Goal: Check status: Check status

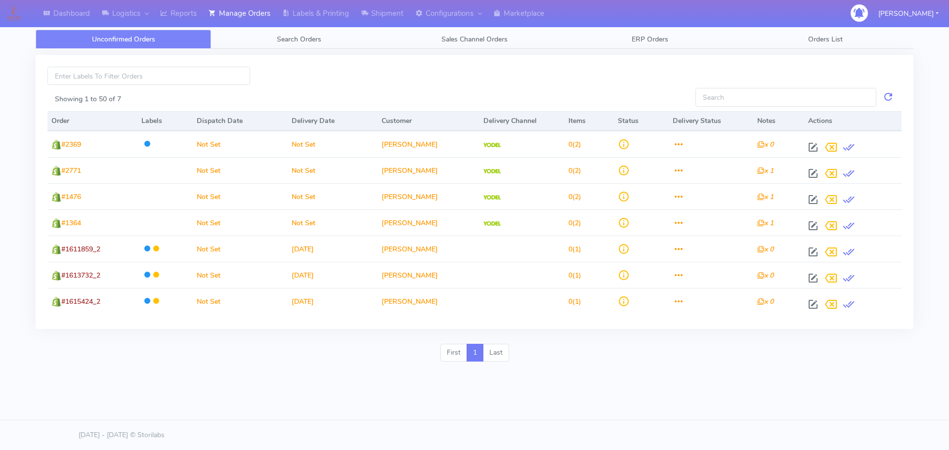
click at [354, 37] on link "Search Orders" at bounding box center [298, 39] width 175 height 19
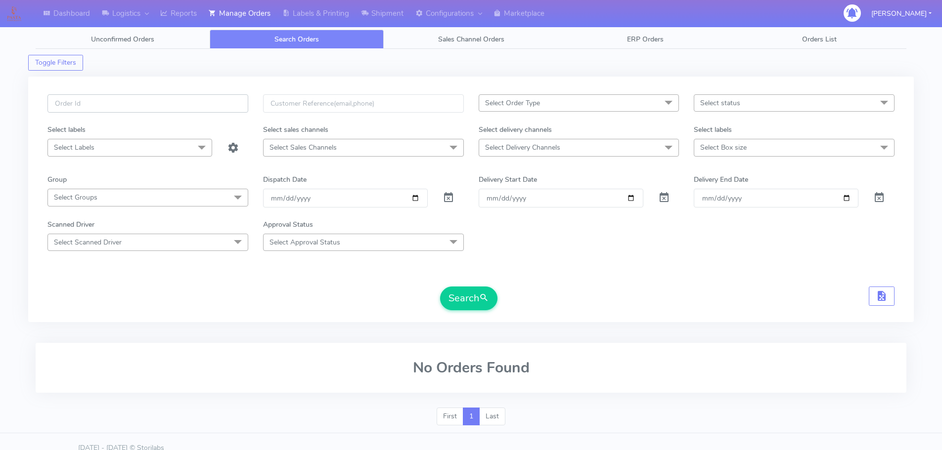
click at [214, 98] on input "text" at bounding box center [147, 103] width 201 height 18
paste input "1616968"
type input "1616968"
click at [452, 199] on span at bounding box center [448, 199] width 12 height 9
click at [476, 299] on button "Search" at bounding box center [468, 299] width 57 height 24
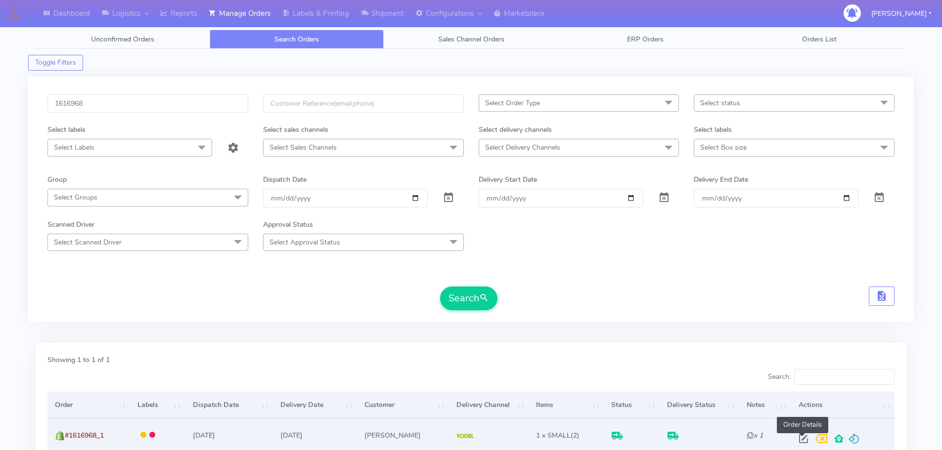
click at [798, 442] on span at bounding box center [803, 440] width 18 height 9
select select "5"
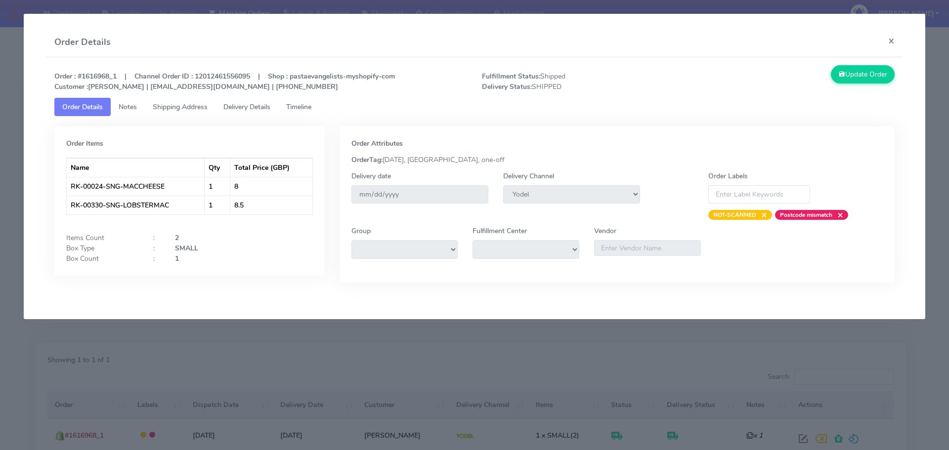
click at [177, 103] on span "Shipping Address" at bounding box center [180, 106] width 55 height 9
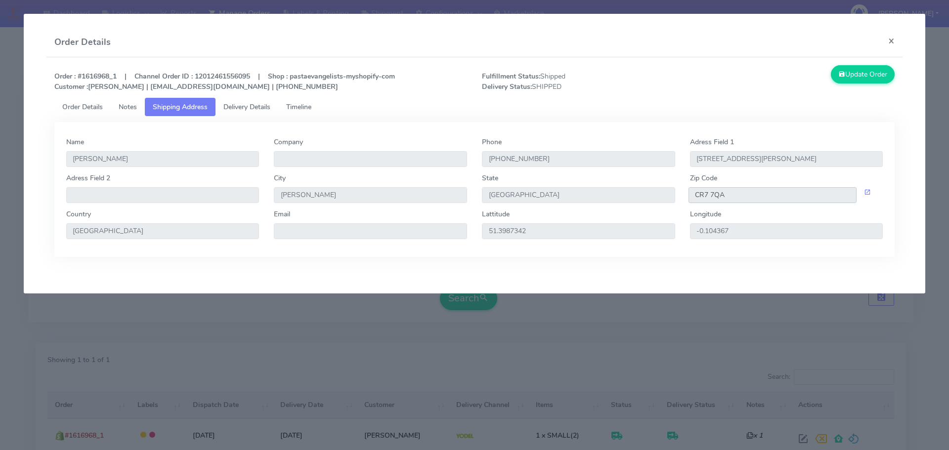
drag, startPoint x: 733, startPoint y: 196, endPoint x: 674, endPoint y: 202, distance: 59.7
click at [674, 202] on div "Adress Field [STREET_ADDRESS][PERSON_NAME]" at bounding box center [475, 191] width 832 height 36
click at [259, 114] on link "Delivery Details" at bounding box center [246, 107] width 63 height 18
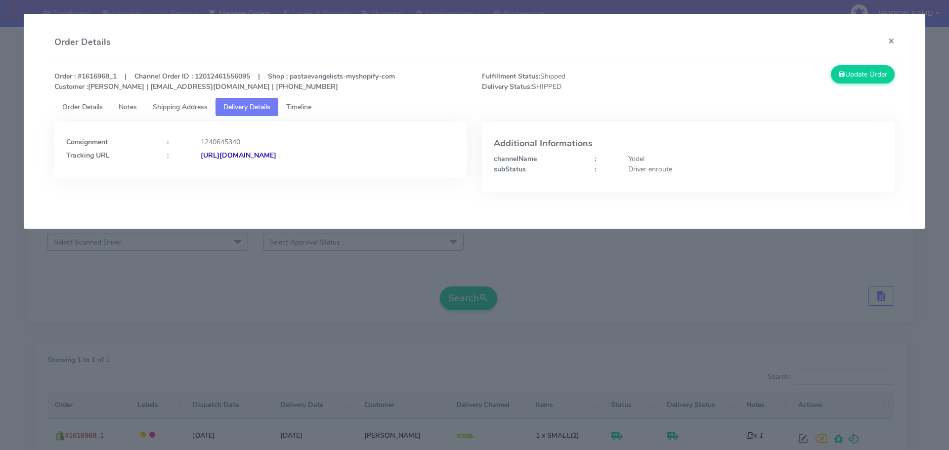
click at [360, 161] on div "Consignment : 1240645340 Tracking URL : [URL][DOMAIN_NAME]" at bounding box center [260, 150] width 413 height 56
click at [276, 157] on strong "[URL][DOMAIN_NAME]" at bounding box center [239, 155] width 76 height 9
click at [311, 103] on span "Timeline" at bounding box center [298, 106] width 25 height 9
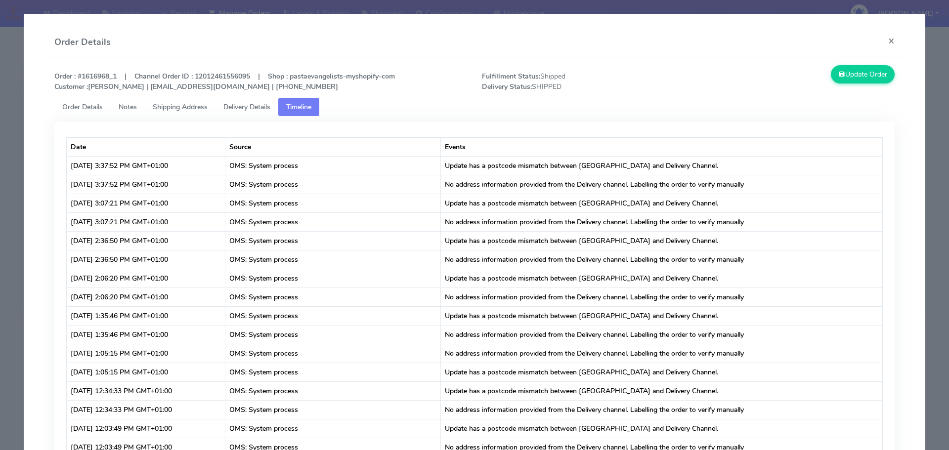
click at [256, 115] on link "Delivery Details" at bounding box center [246, 107] width 63 height 18
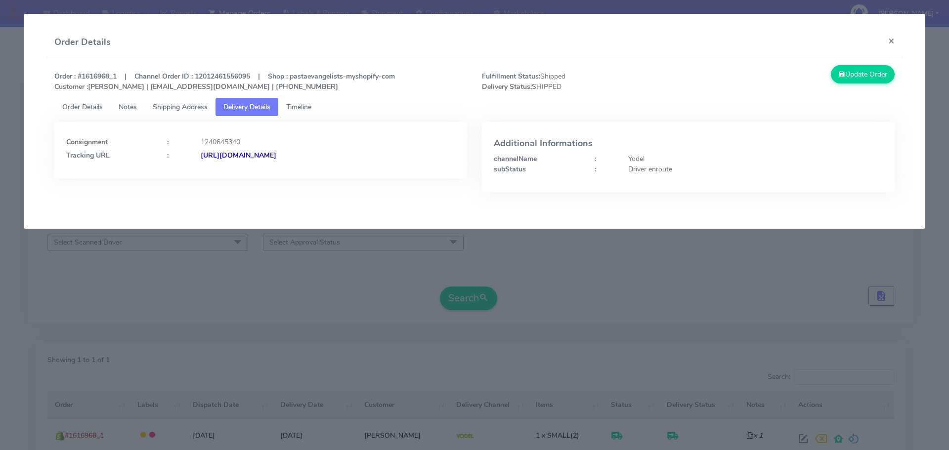
click at [276, 156] on strong "[URL][DOMAIN_NAME]" at bounding box center [239, 155] width 76 height 9
